Goal: Task Accomplishment & Management: Use online tool/utility

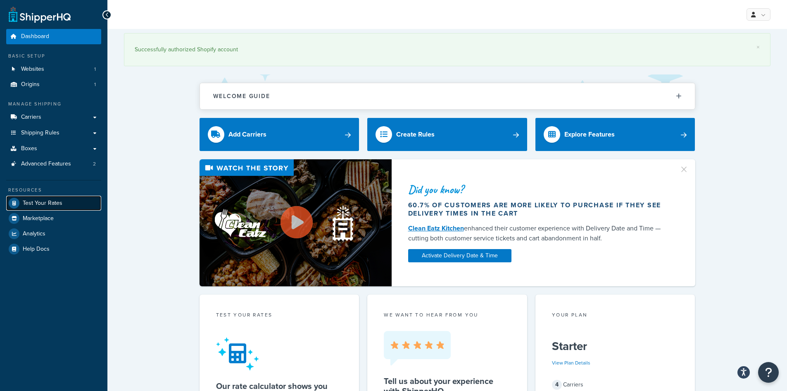
click at [47, 201] on span "Test Your Rates" at bounding box center [43, 203] width 40 height 7
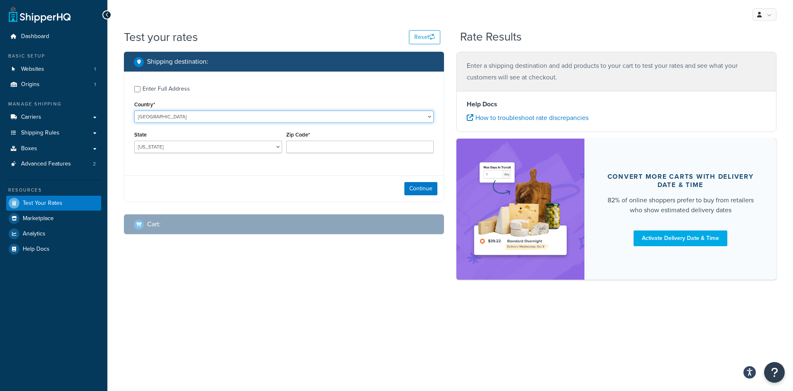
click at [200, 119] on select "[GEOGRAPHIC_DATA] [GEOGRAPHIC_DATA] [GEOGRAPHIC_DATA] [GEOGRAPHIC_DATA] [GEOGRA…" at bounding box center [284, 116] width 300 height 12
select select "MF"
click at [134, 110] on select "[GEOGRAPHIC_DATA] [GEOGRAPHIC_DATA] [GEOGRAPHIC_DATA] [GEOGRAPHIC_DATA] [GEOGRA…" at bounding box center [284, 116] width 300 height 12
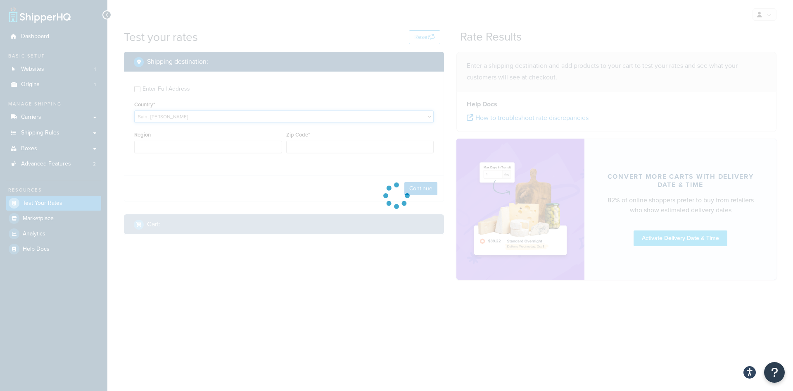
type input "AL"
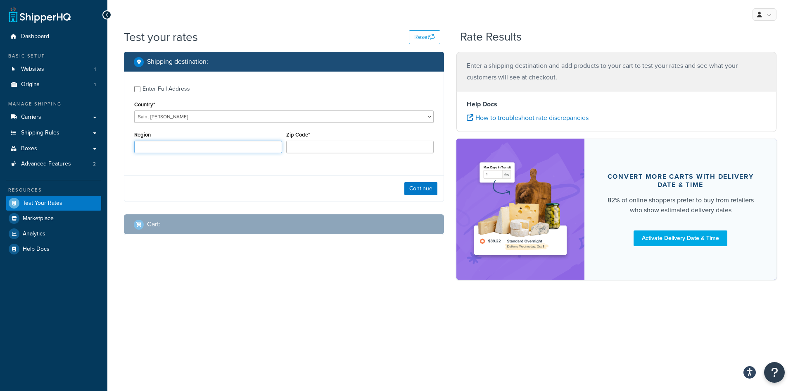
click at [176, 146] on input "Region" at bounding box center [208, 147] width 148 height 12
click at [367, 149] on input "Zip Code*" at bounding box center [360, 147] width 148 height 12
type input "97150"
click at [411, 188] on button "Continue" at bounding box center [421, 188] width 33 height 13
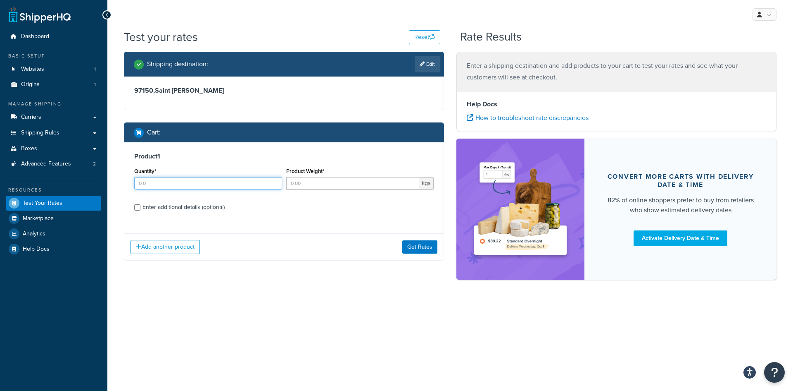
click at [256, 184] on input "Quantity*" at bounding box center [208, 183] width 148 height 12
type input "1"
type input "2"
click at [414, 246] on button "Get Rates" at bounding box center [420, 246] width 35 height 13
